Goal: Information Seeking & Learning: Learn about a topic

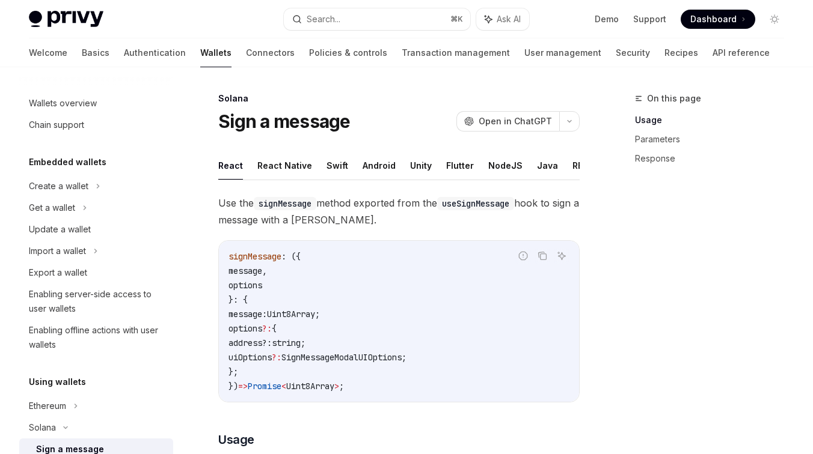
scroll to position [189, 0]
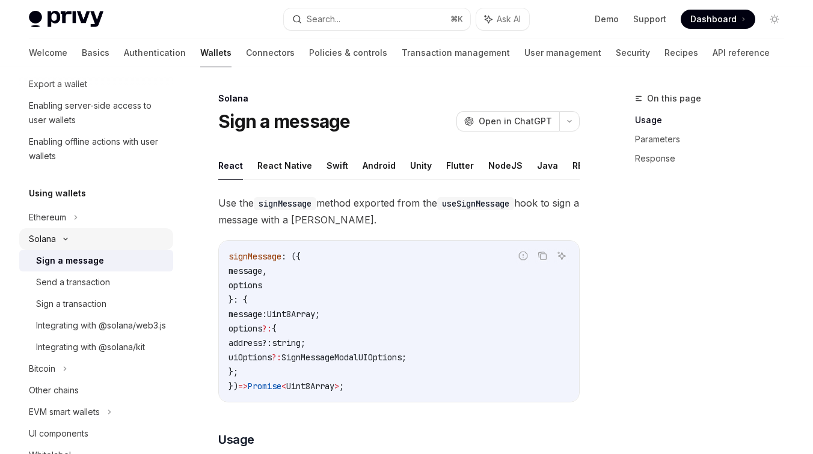
click at [64, 240] on icon at bounding box center [65, 239] width 14 height 5
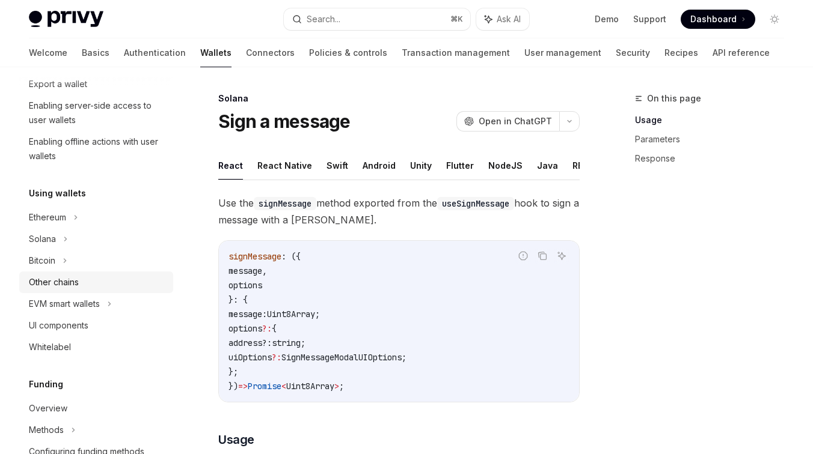
click at [67, 282] on div "Other chains" at bounding box center [54, 282] width 50 height 14
type textarea "*"
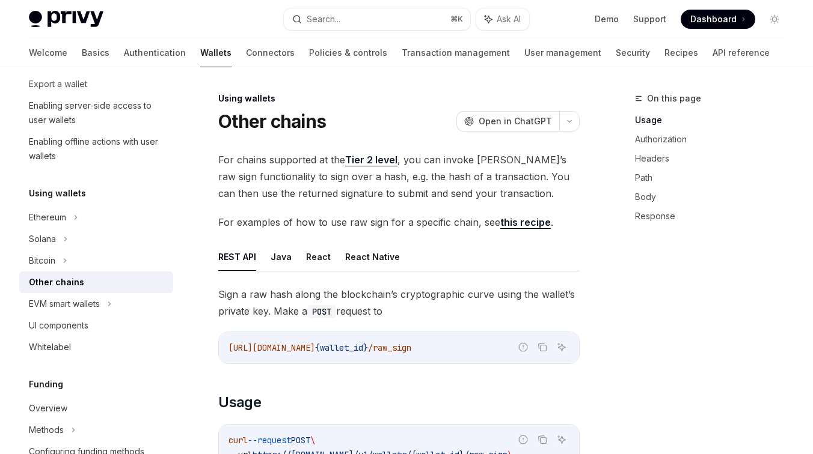
click at [373, 156] on link "Tier 2 level" at bounding box center [371, 160] width 52 height 13
